Goal: Transaction & Acquisition: Purchase product/service

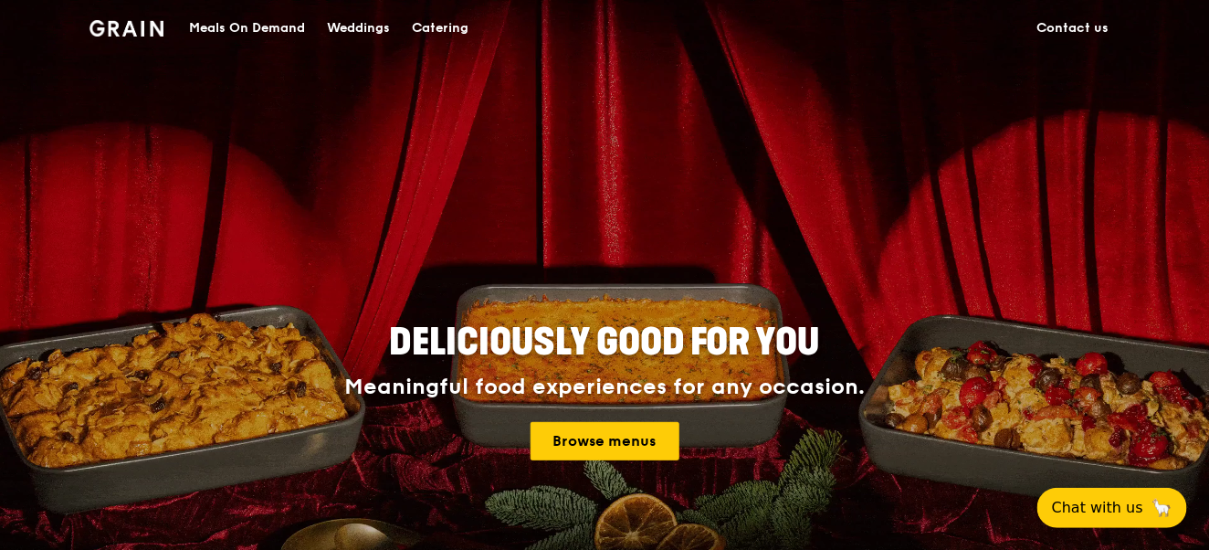
click at [771, 224] on div "Deliciously good for you Meaningful food experiences for any occasion. Browse m…" at bounding box center [605, 393] width 906 height 676
click at [578, 445] on link "Browse menus" at bounding box center [605, 441] width 149 height 38
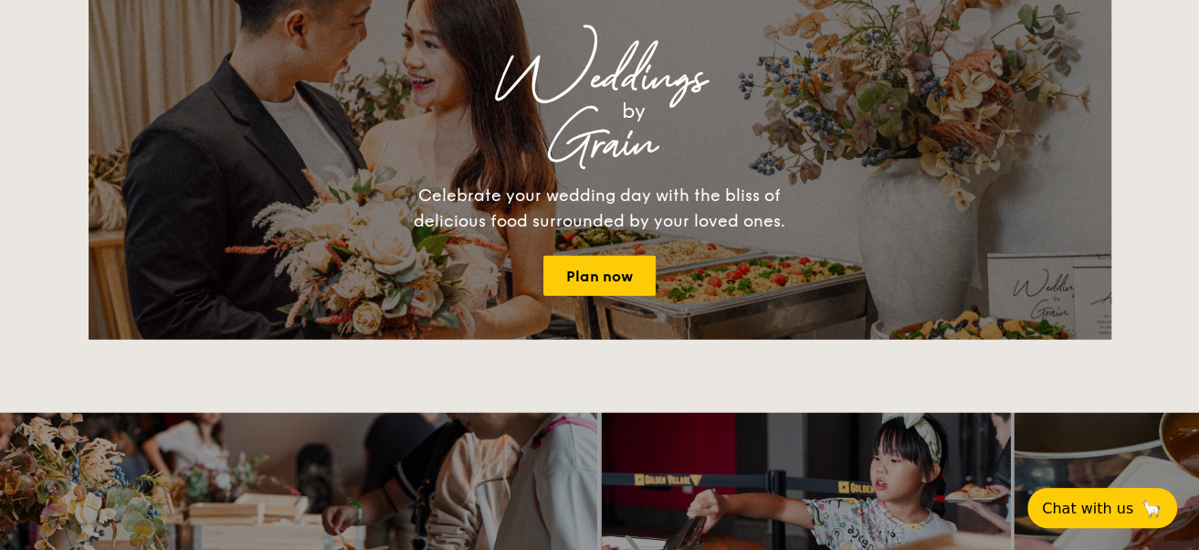
scroll to position [2830, 0]
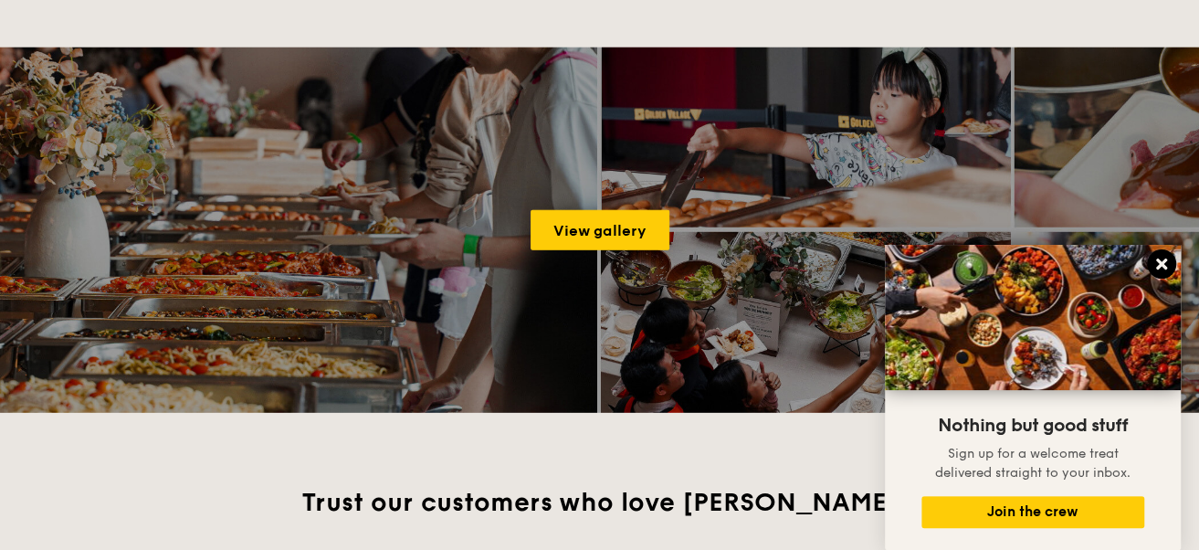
click at [1162, 260] on icon at bounding box center [1161, 264] width 16 height 16
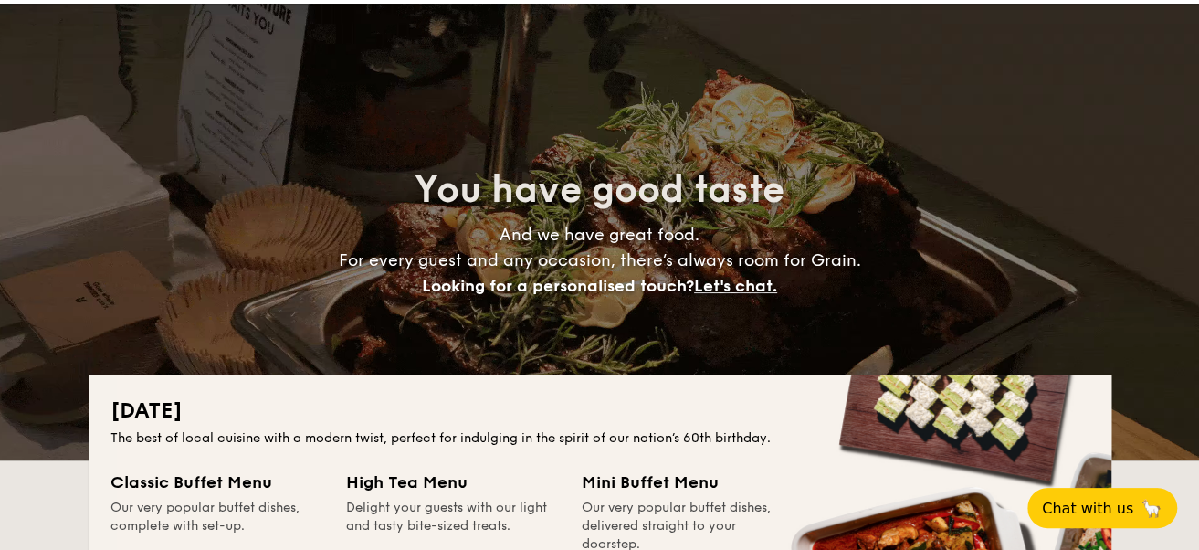
scroll to position [0, 0]
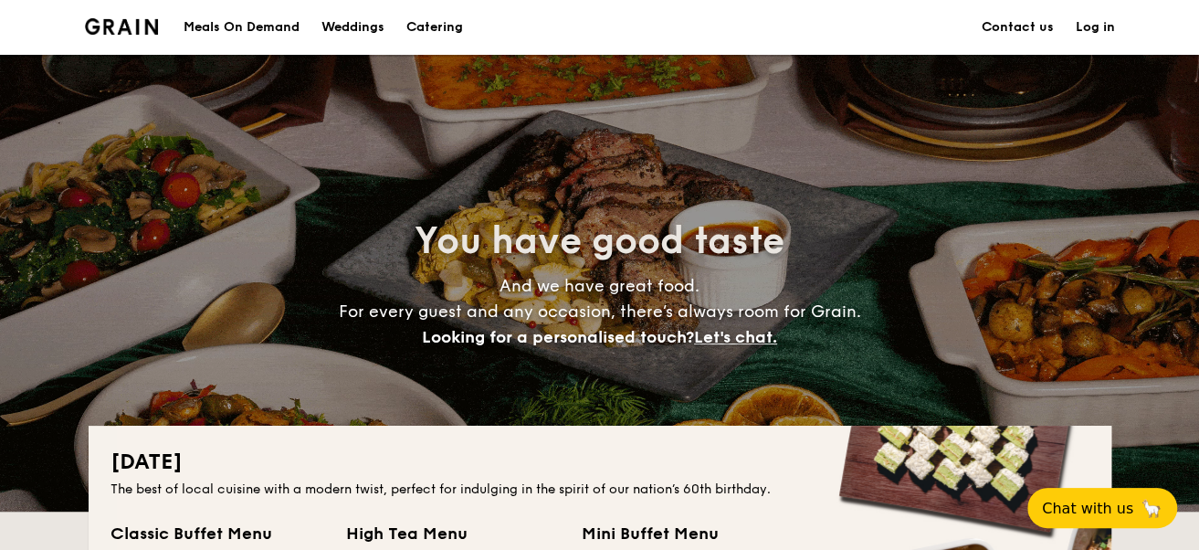
click at [257, 24] on div "Meals On Demand" at bounding box center [242, 27] width 116 height 55
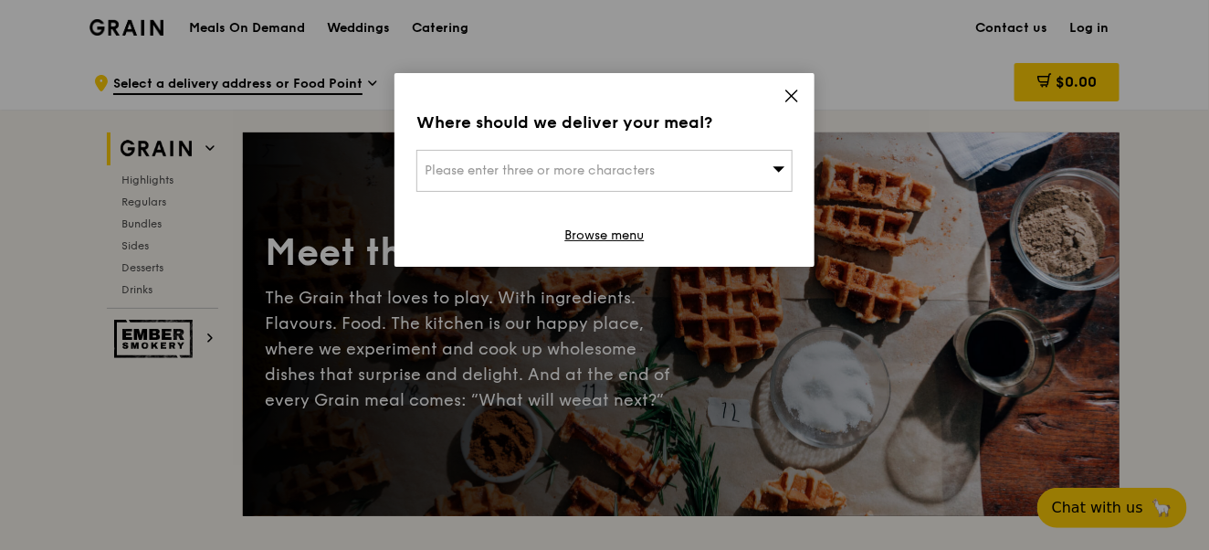
click at [790, 97] on icon at bounding box center [791, 95] width 11 height 11
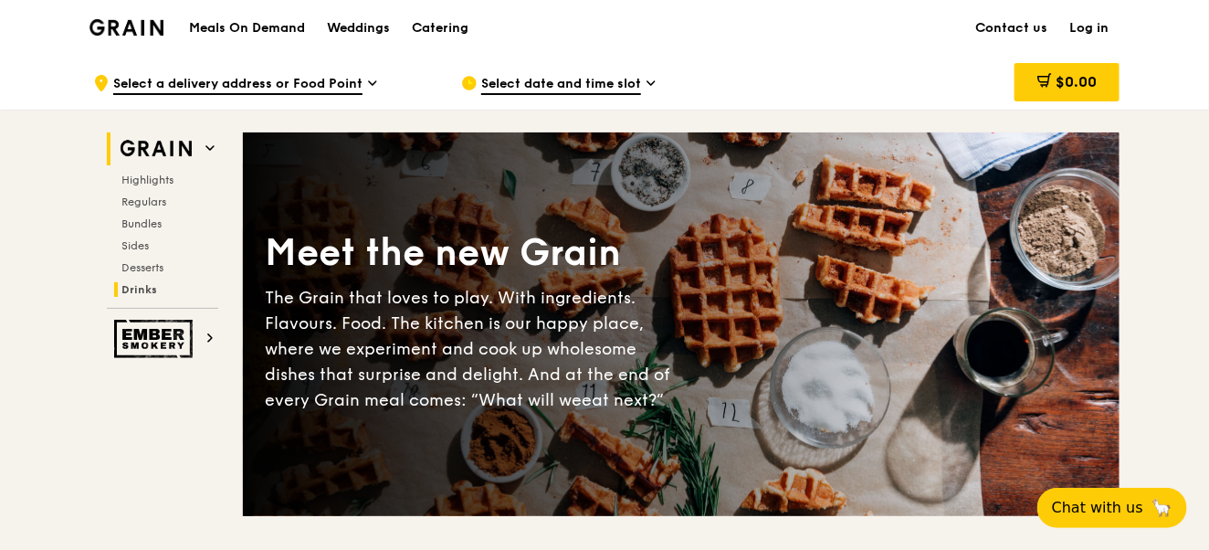
click at [145, 288] on span "Drinks" at bounding box center [139, 289] width 36 height 13
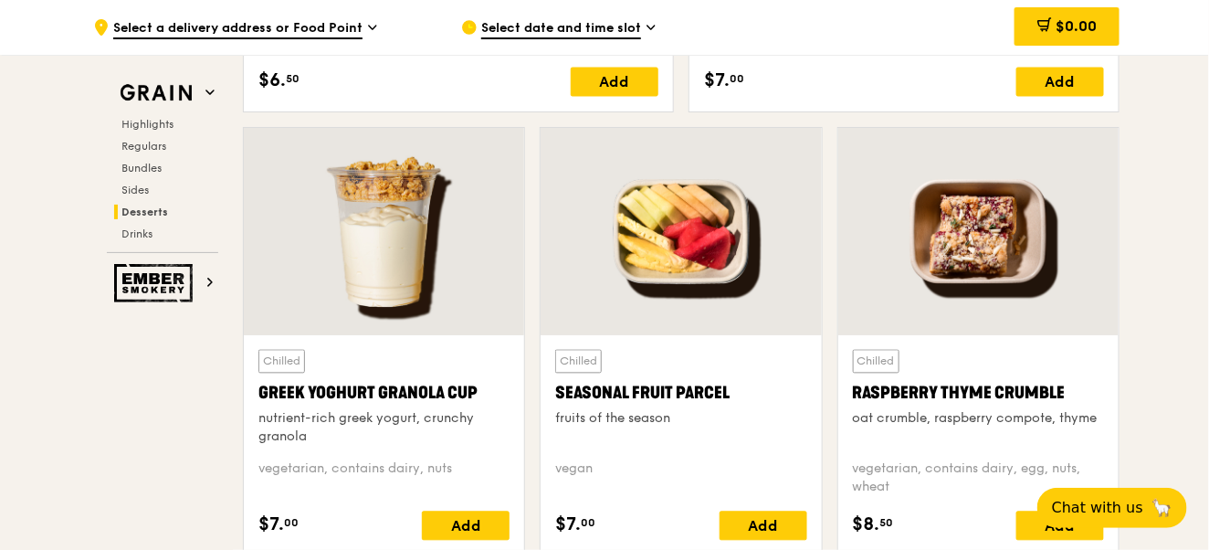
scroll to position [5722, 0]
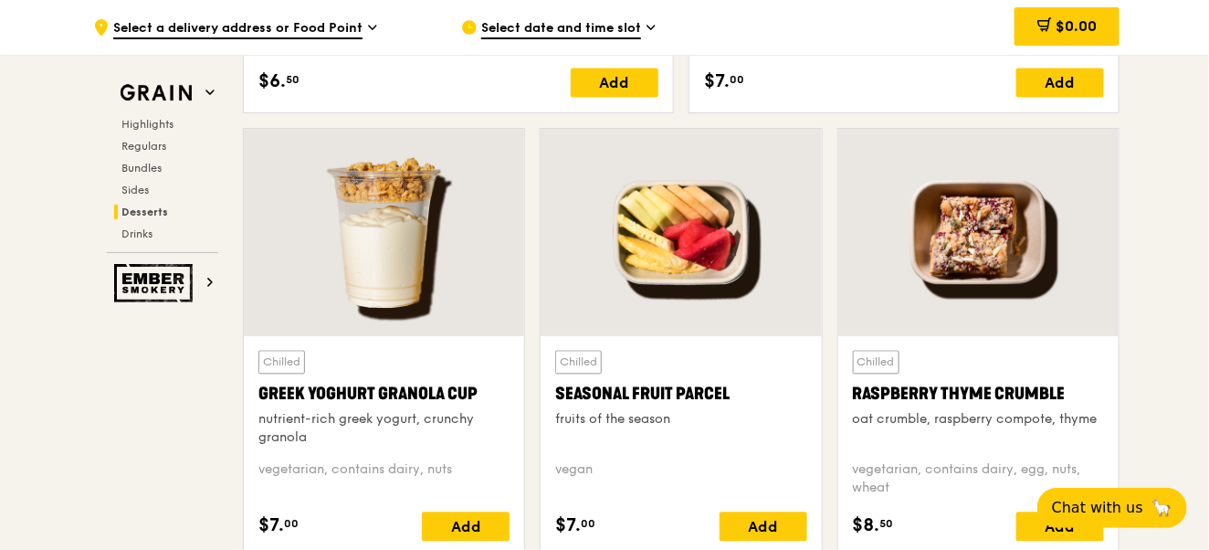
click at [136, 207] on span "Desserts" at bounding box center [144, 211] width 47 height 13
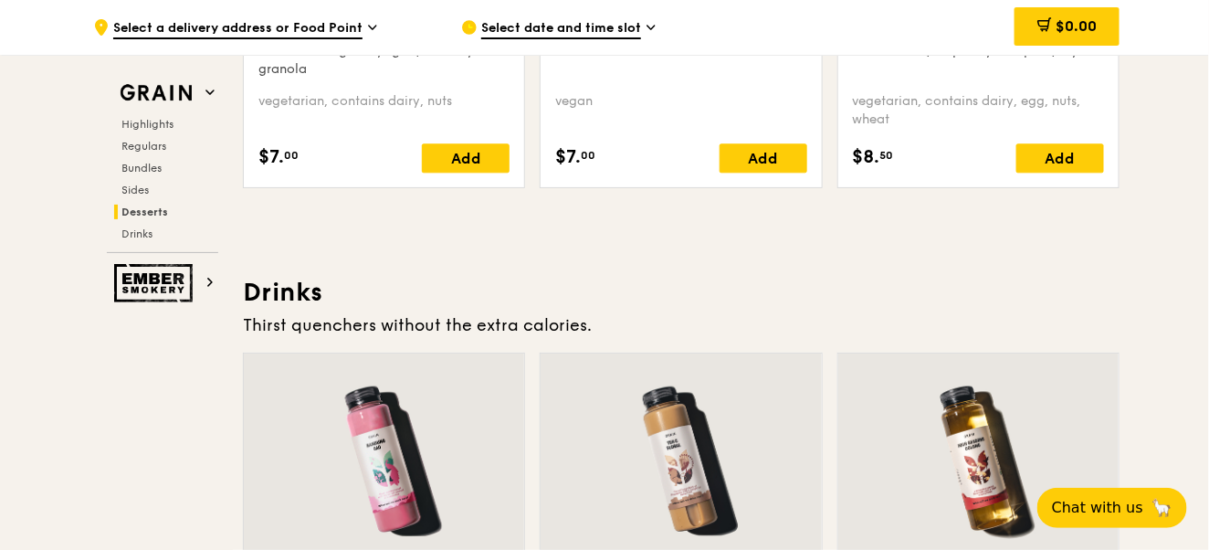
scroll to position [5817, 0]
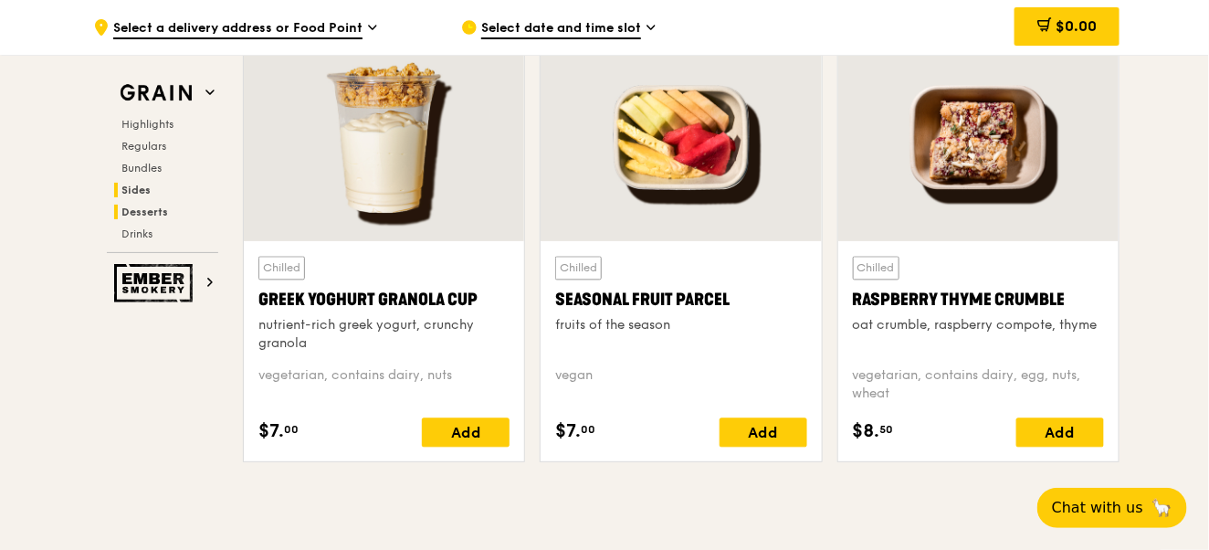
click at [137, 189] on span "Sides" at bounding box center [135, 190] width 29 height 13
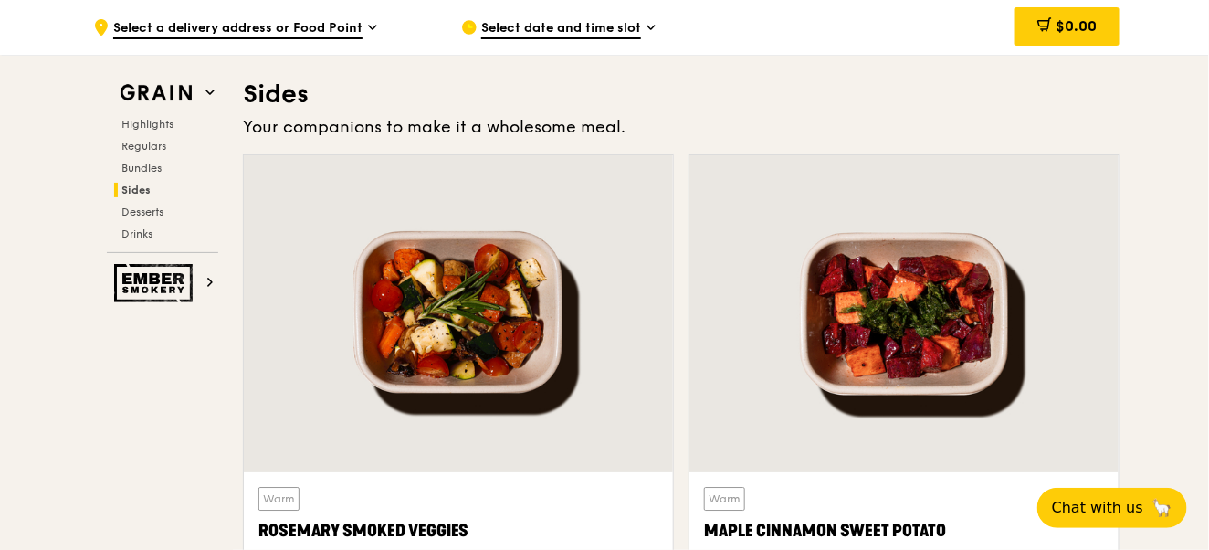
scroll to position [4135, 0]
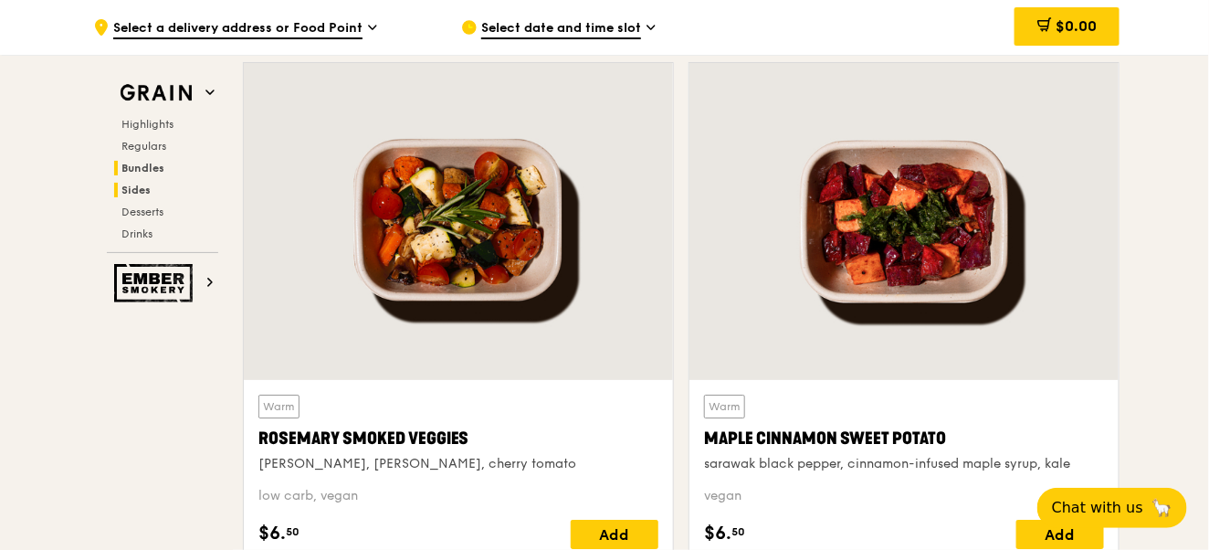
click at [142, 170] on span "Bundles" at bounding box center [142, 168] width 43 height 13
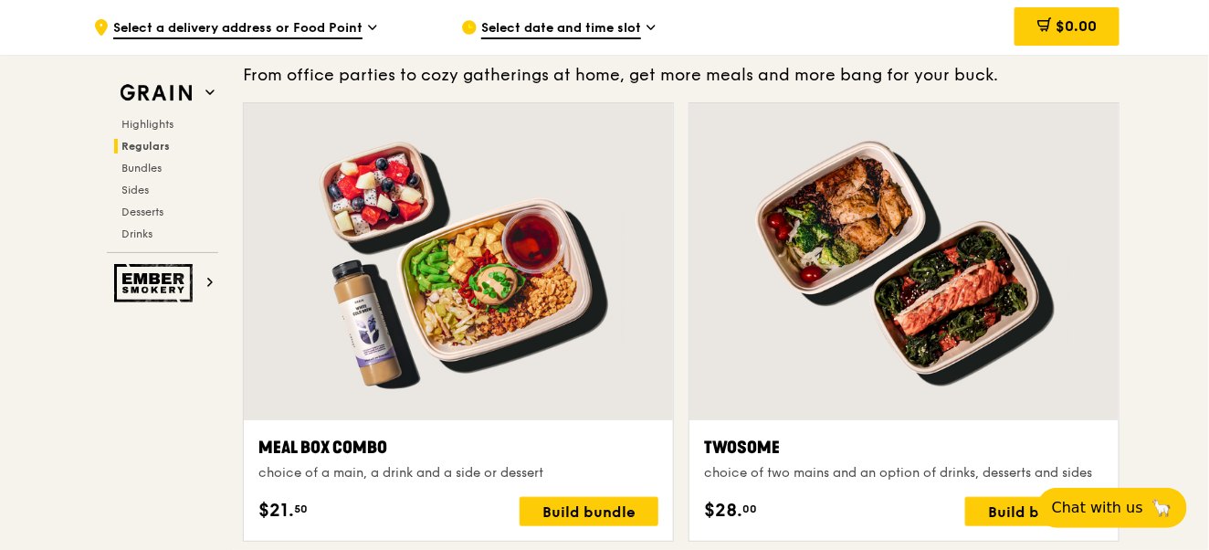
scroll to position [2697, 0]
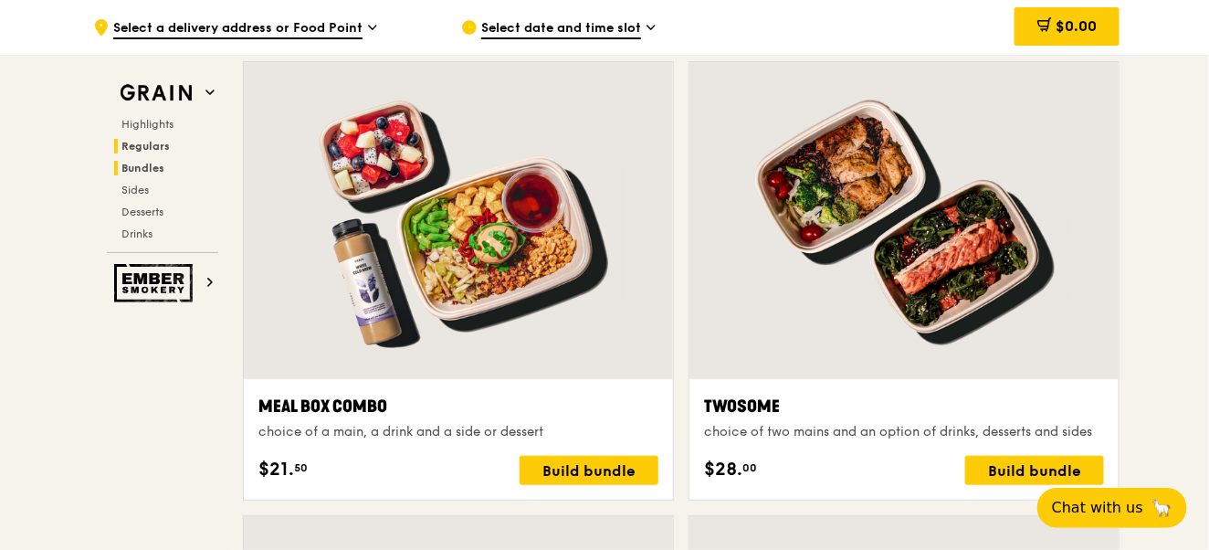
click at [133, 147] on span "Regulars" at bounding box center [145, 146] width 48 height 13
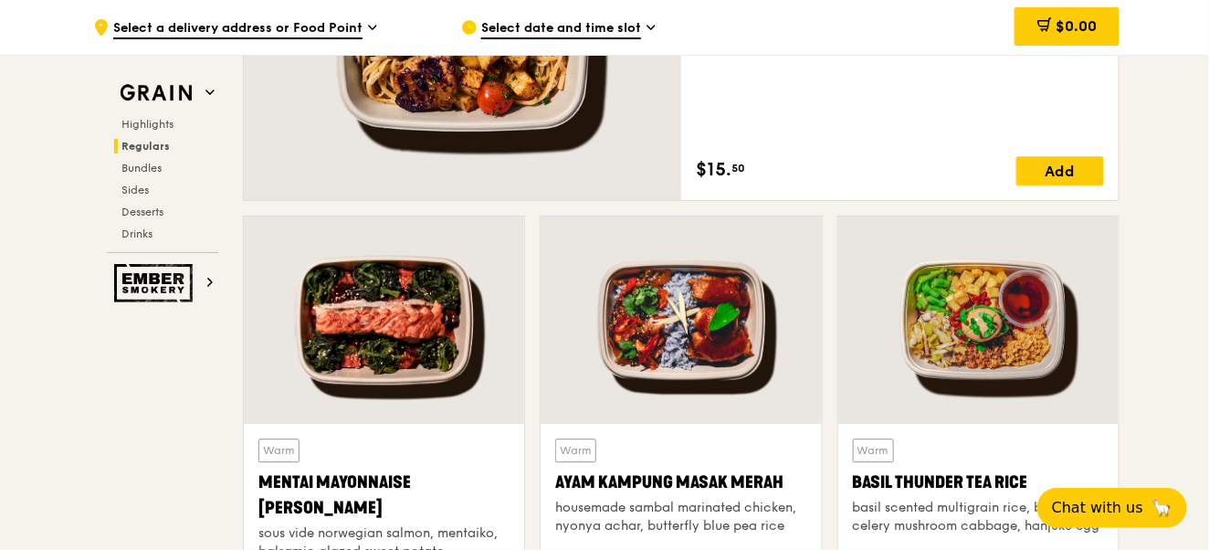
scroll to position [1272, 0]
